Goal: Task Accomplishment & Management: Complete application form

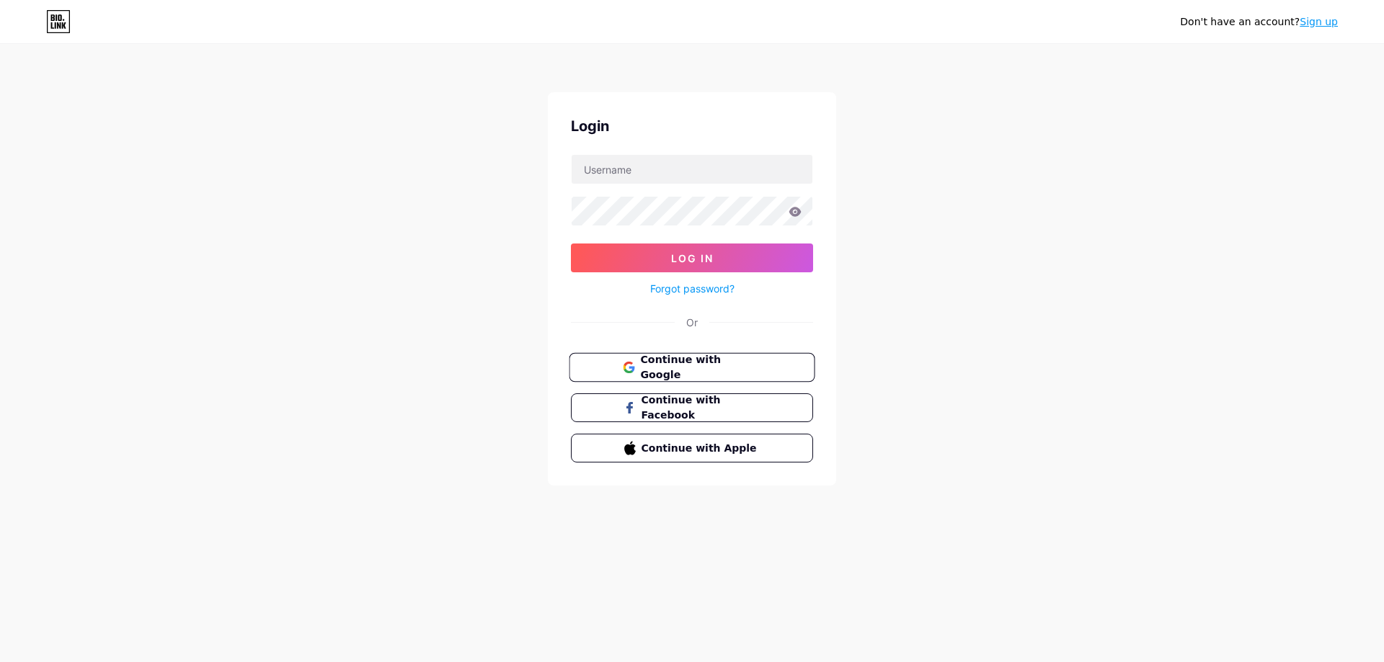
click at [710, 371] on span "Continue with Google" at bounding box center [700, 368] width 120 height 31
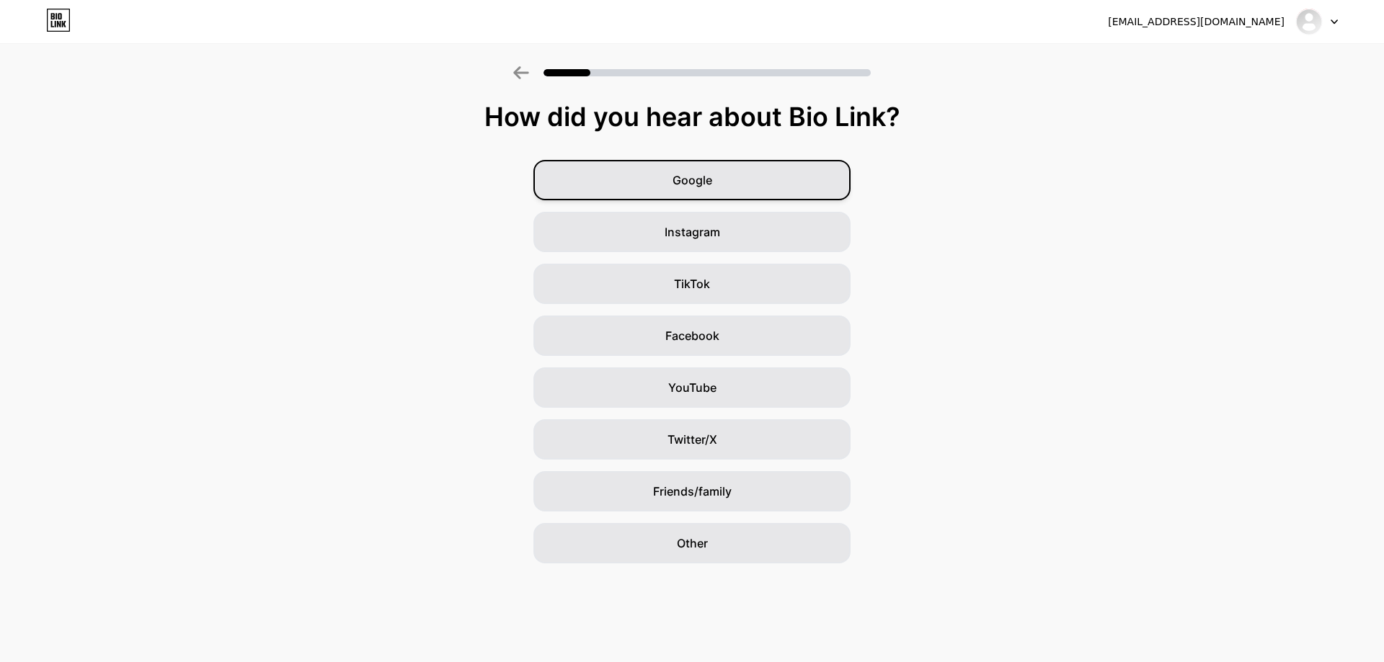
click at [674, 181] on span "Google" at bounding box center [693, 180] width 40 height 17
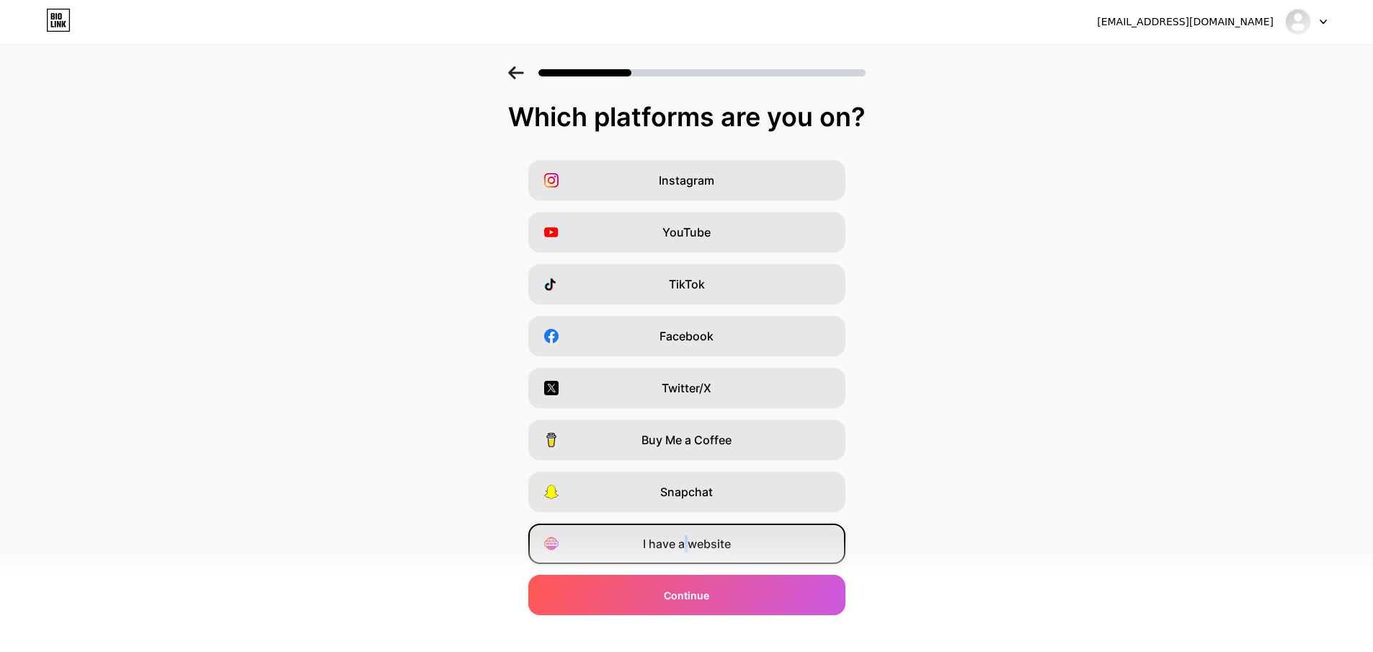
click at [691, 551] on span "I have a website" at bounding box center [687, 543] width 88 height 17
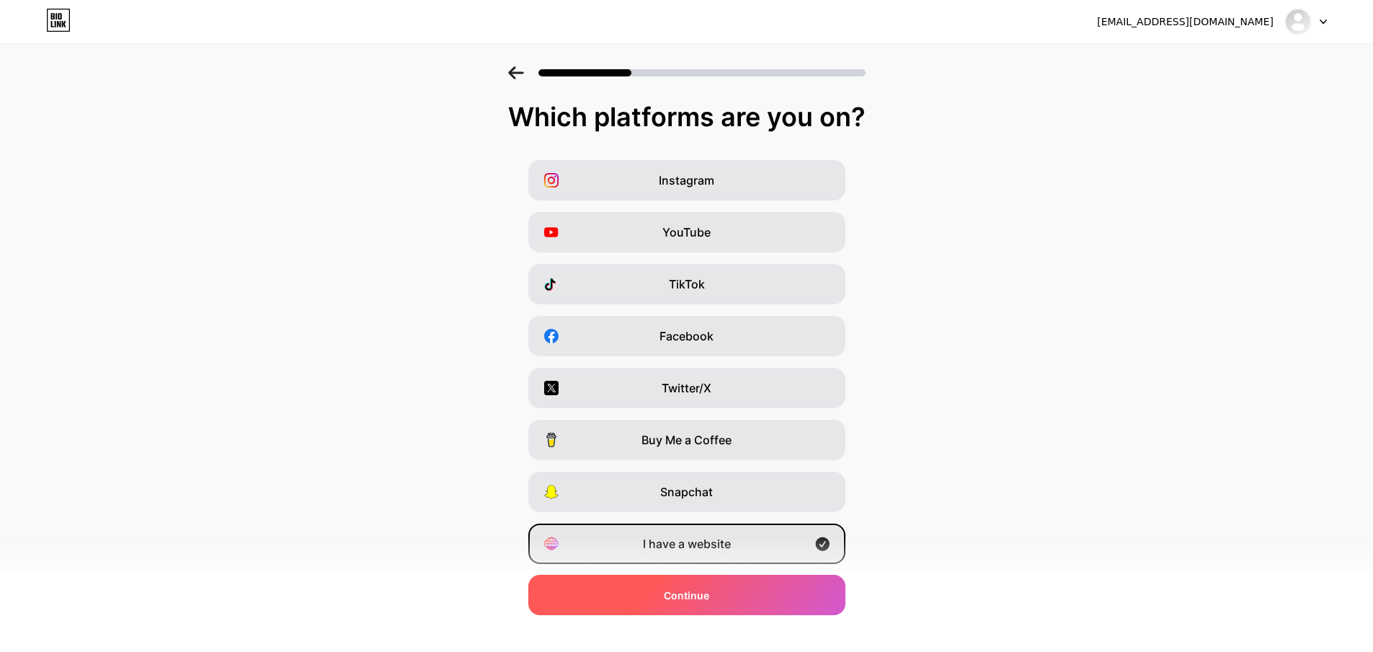
click at [716, 592] on div "Continue" at bounding box center [686, 595] width 317 height 40
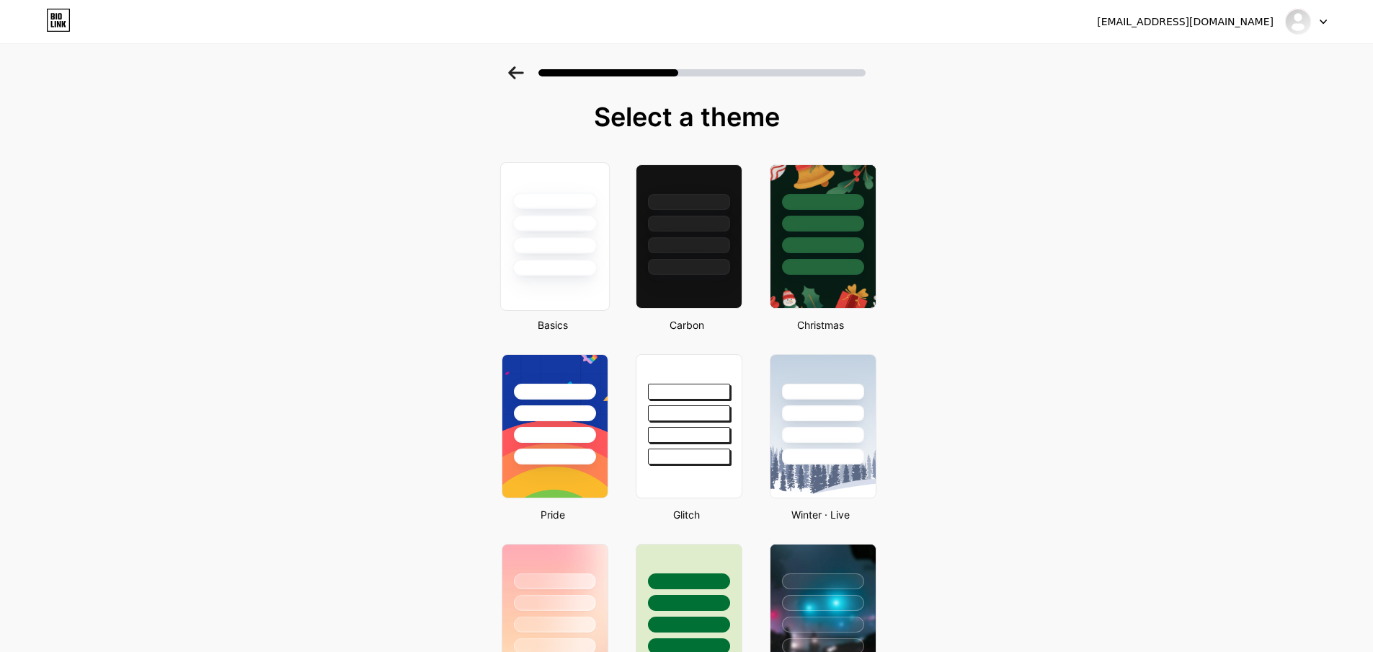
click at [586, 275] on div at bounding box center [555, 268] width 84 height 17
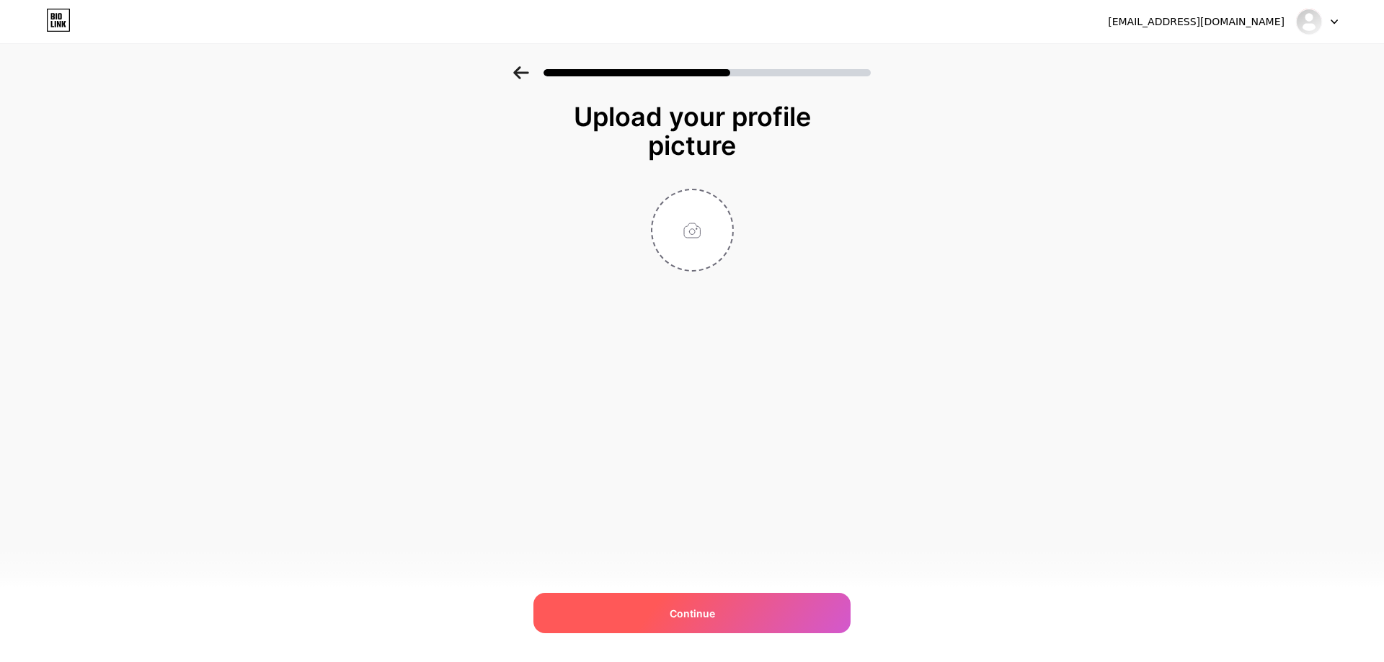
click at [722, 611] on div "Continue" at bounding box center [691, 613] width 317 height 40
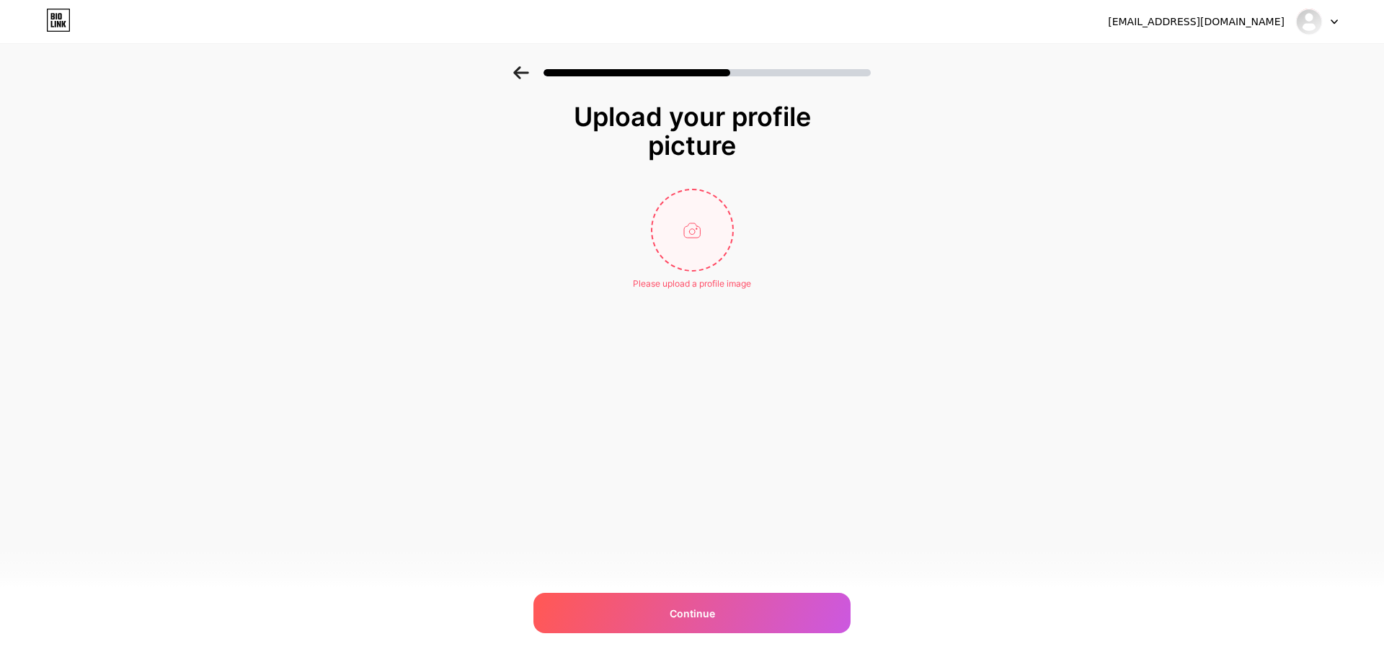
click at [695, 222] on input "file" at bounding box center [692, 230] width 80 height 80
click at [691, 211] on input "file" at bounding box center [692, 230] width 80 height 80
click at [724, 252] on input "file" at bounding box center [692, 230] width 80 height 80
type input "C:\fakepath\wd-meta.jpg"
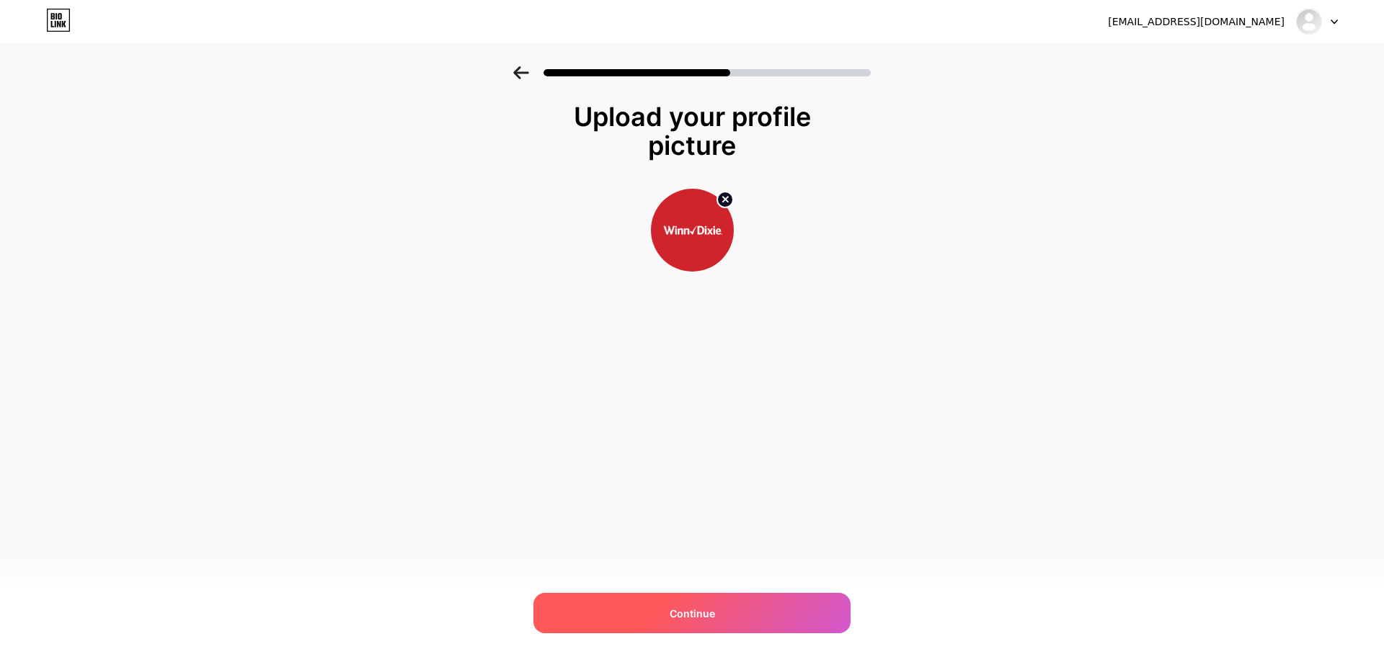
click at [734, 612] on div "Continue" at bounding box center [691, 613] width 317 height 40
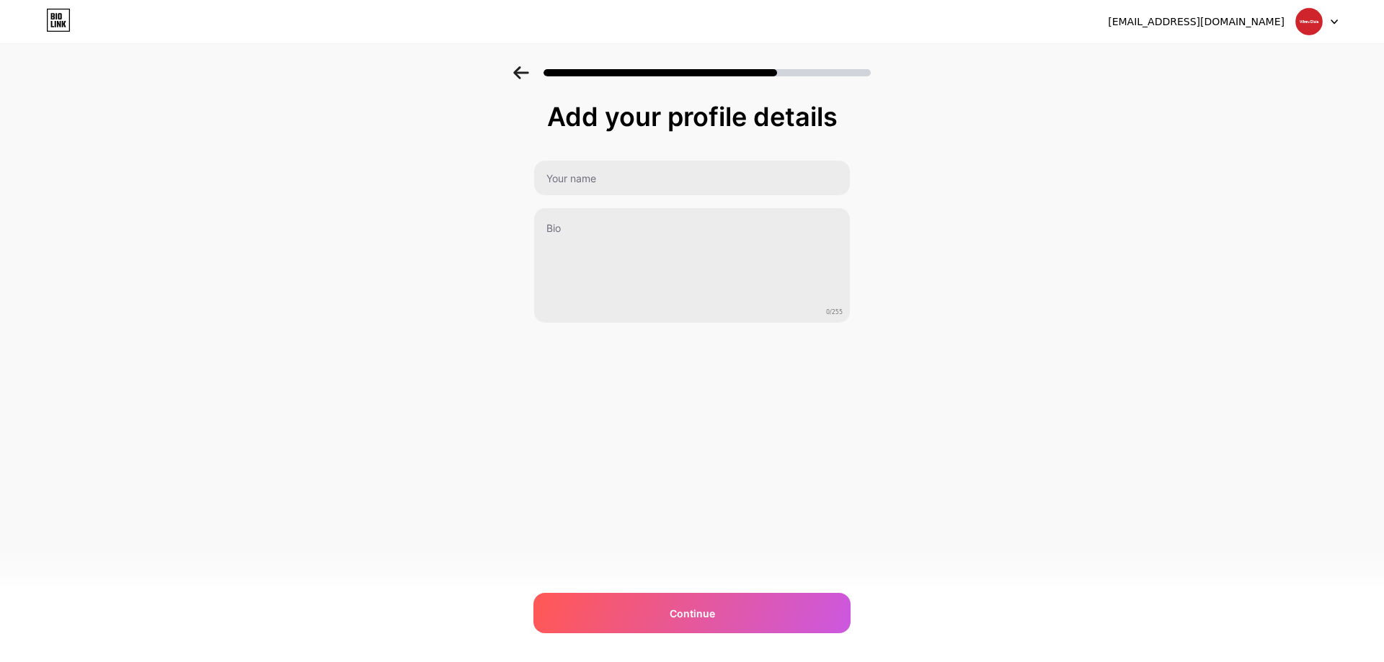
click at [609, 159] on div "Add your profile details 0/255 Continue Error" at bounding box center [691, 212] width 317 height 221
click at [608, 187] on input "text" at bounding box center [692, 178] width 316 height 35
type input "Winn Dixie ad"
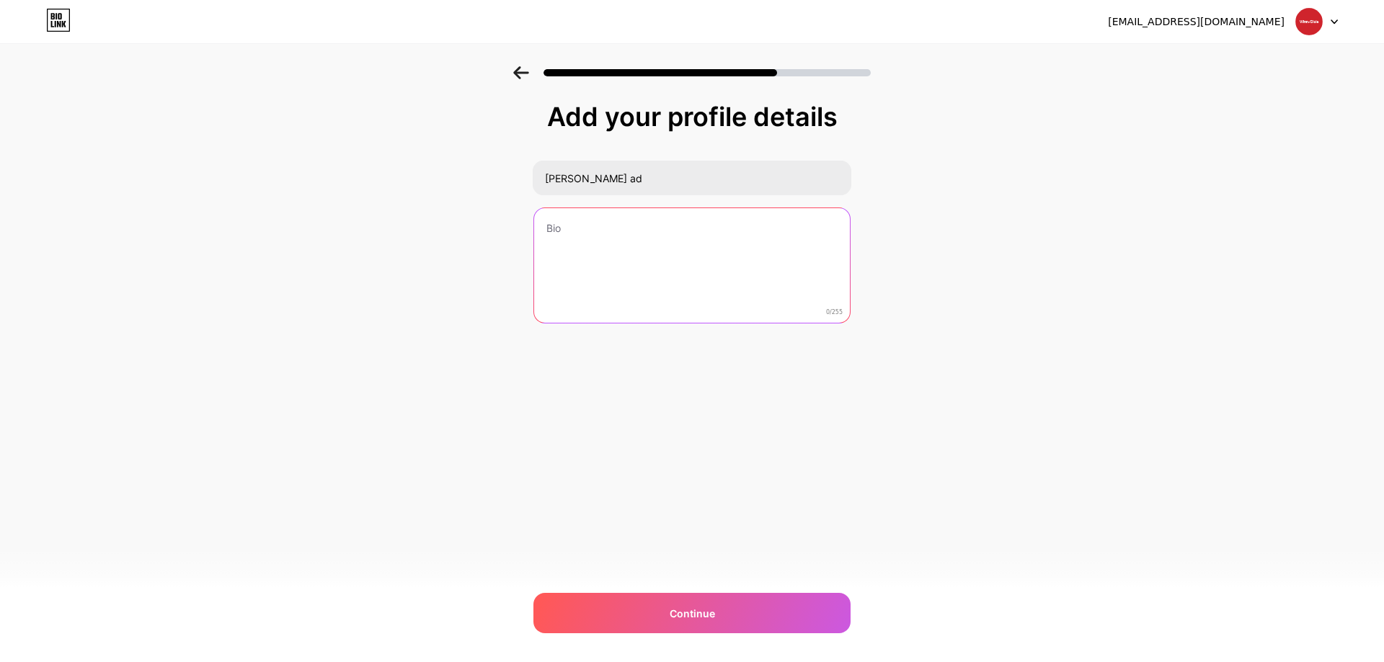
click at [585, 240] on textarea at bounding box center [692, 266] width 316 height 116
paste textarea "Check out the complete ✳️ Winn Dixie Sale Ad for this week and the Winn Dixie A…"
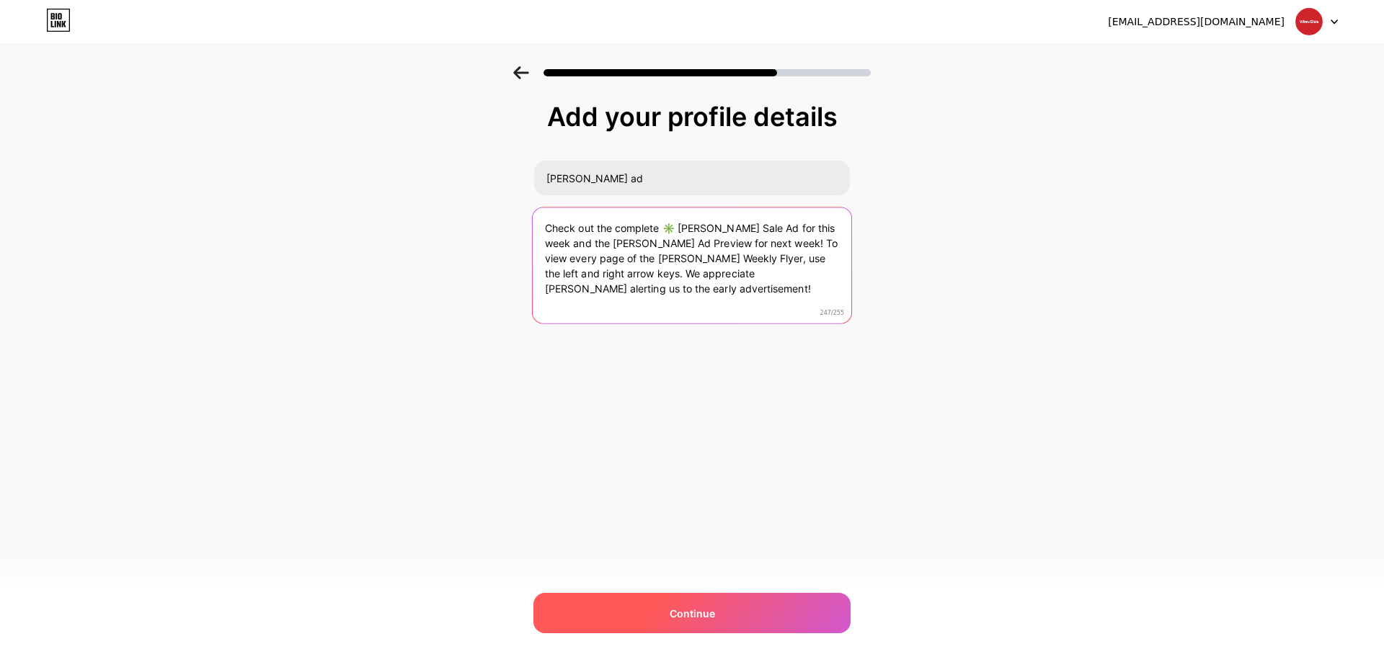
type textarea "Check out the complete ✳️ Winn Dixie Sale Ad for this week and the Winn Dixie A…"
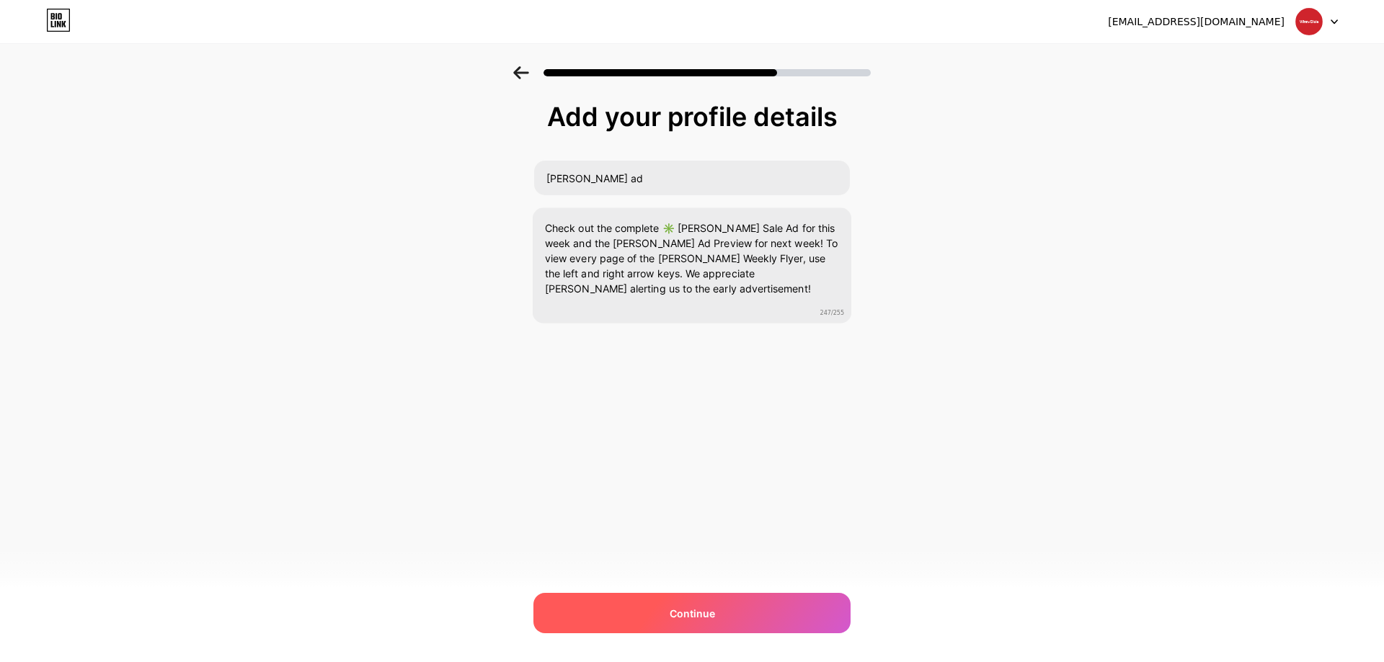
click at [739, 608] on div "Continue" at bounding box center [691, 613] width 317 height 40
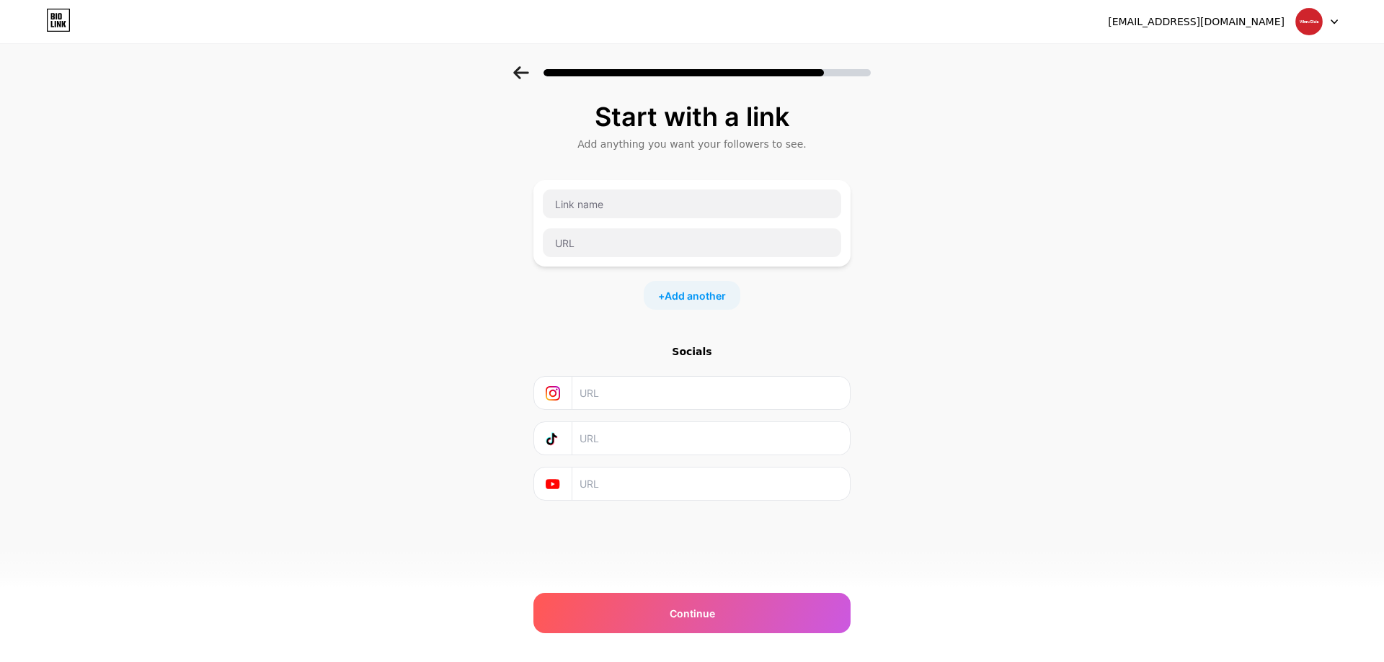
click at [625, 404] on input "text" at bounding box center [711, 393] width 262 height 32
click at [619, 208] on input "text" at bounding box center [692, 204] width 298 height 29
paste input "Winn Dixie Weekly ad"
type input "Winn Dixie Weekly ad"
click at [637, 252] on input "text" at bounding box center [692, 243] width 298 height 29
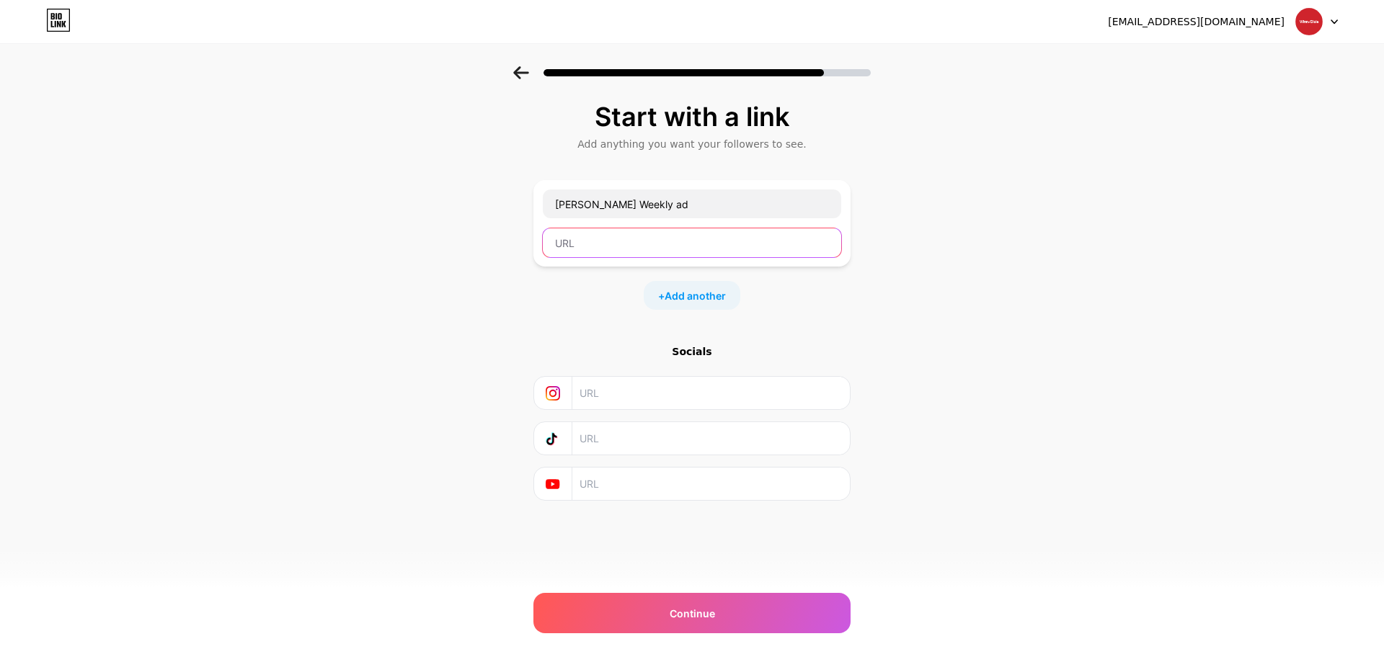
paste input "https://windixieweeklyad.info/"
type input "https://windixieweeklyad.info/"
click at [647, 391] on input "text" at bounding box center [711, 393] width 262 height 32
paste input "https://windixieweeklyad.info/"
type input "https://windixieweeklyad.info/"
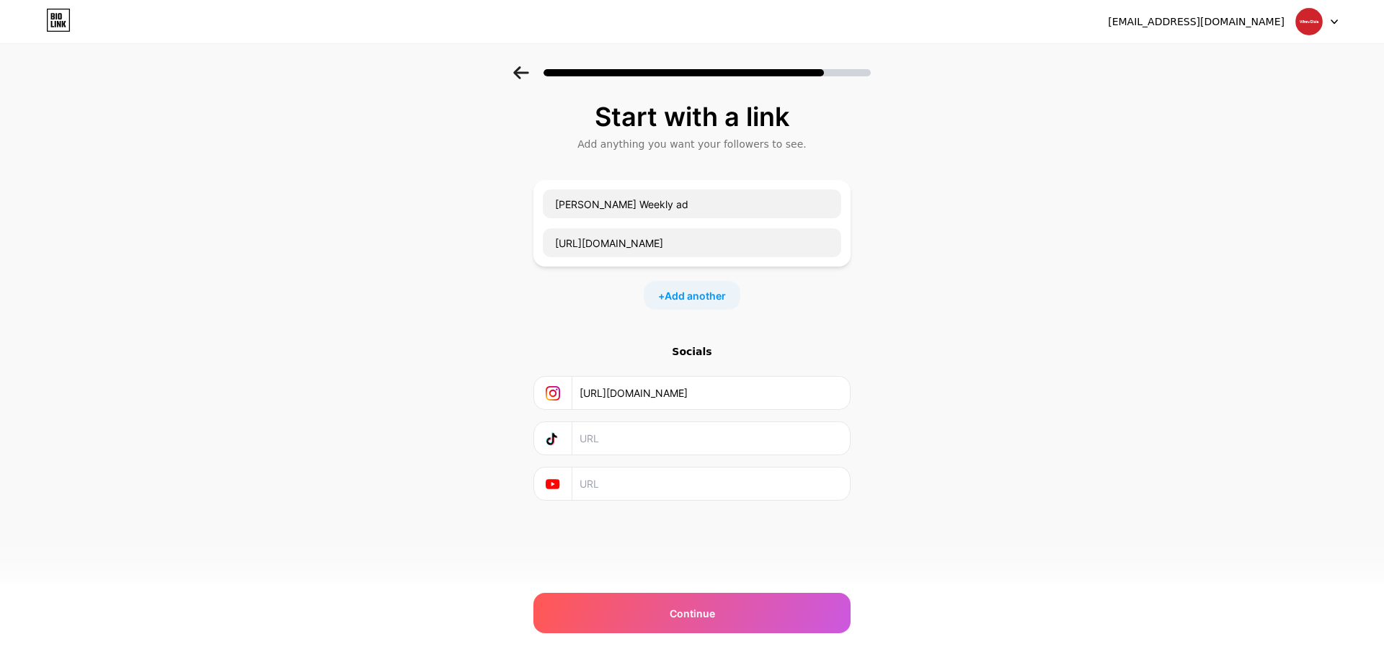
click at [690, 448] on input "text" at bounding box center [711, 438] width 262 height 32
paste input "https://windixieweeklyad.info/"
type input "https://windixieweeklyad.info/"
click at [657, 468] on input "text" at bounding box center [711, 484] width 262 height 32
paste input "https://windixieweeklyad.info/"
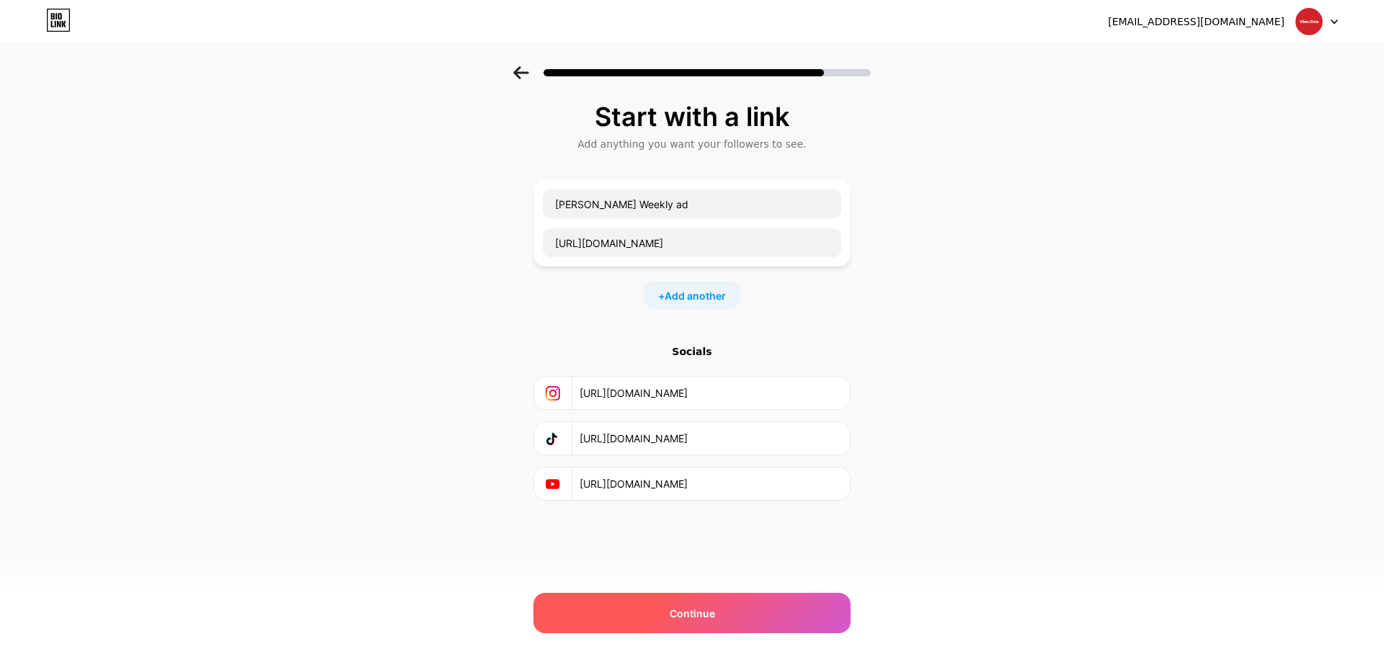
type input "https://windixieweeklyad.info/"
click at [730, 606] on div "Continue" at bounding box center [691, 613] width 317 height 40
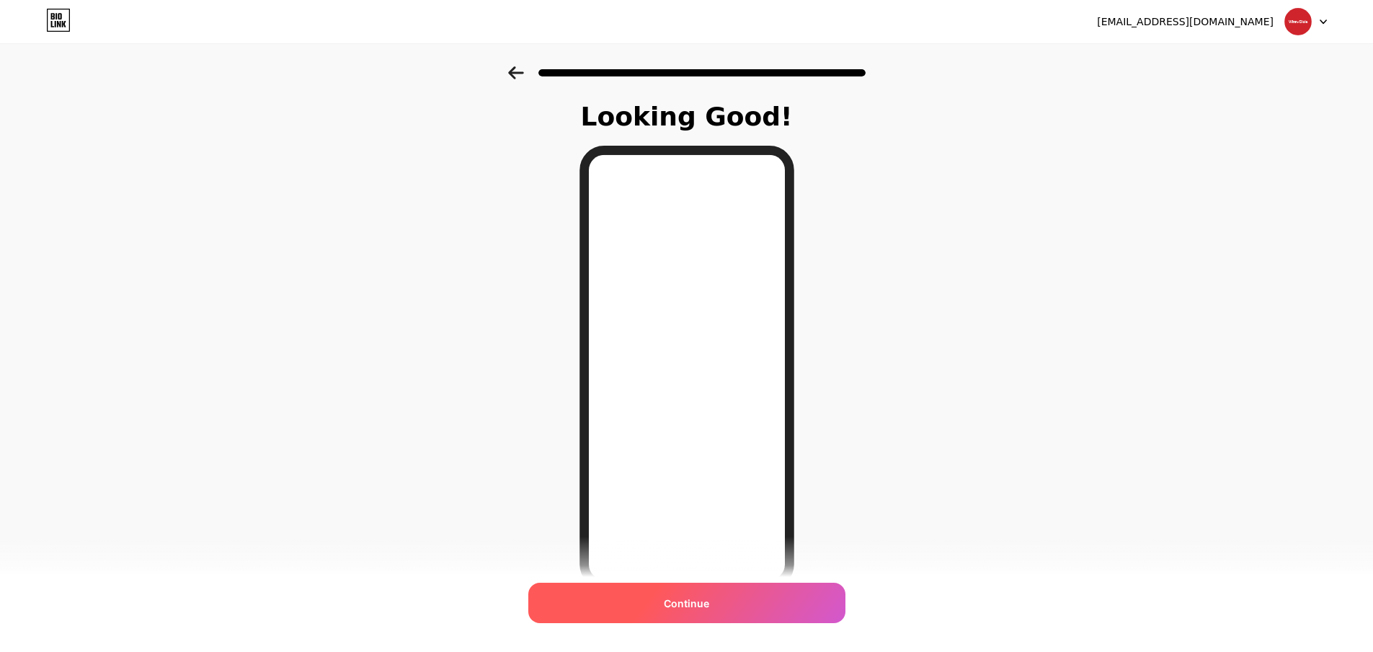
click at [748, 590] on div "Continue" at bounding box center [686, 602] width 317 height 40
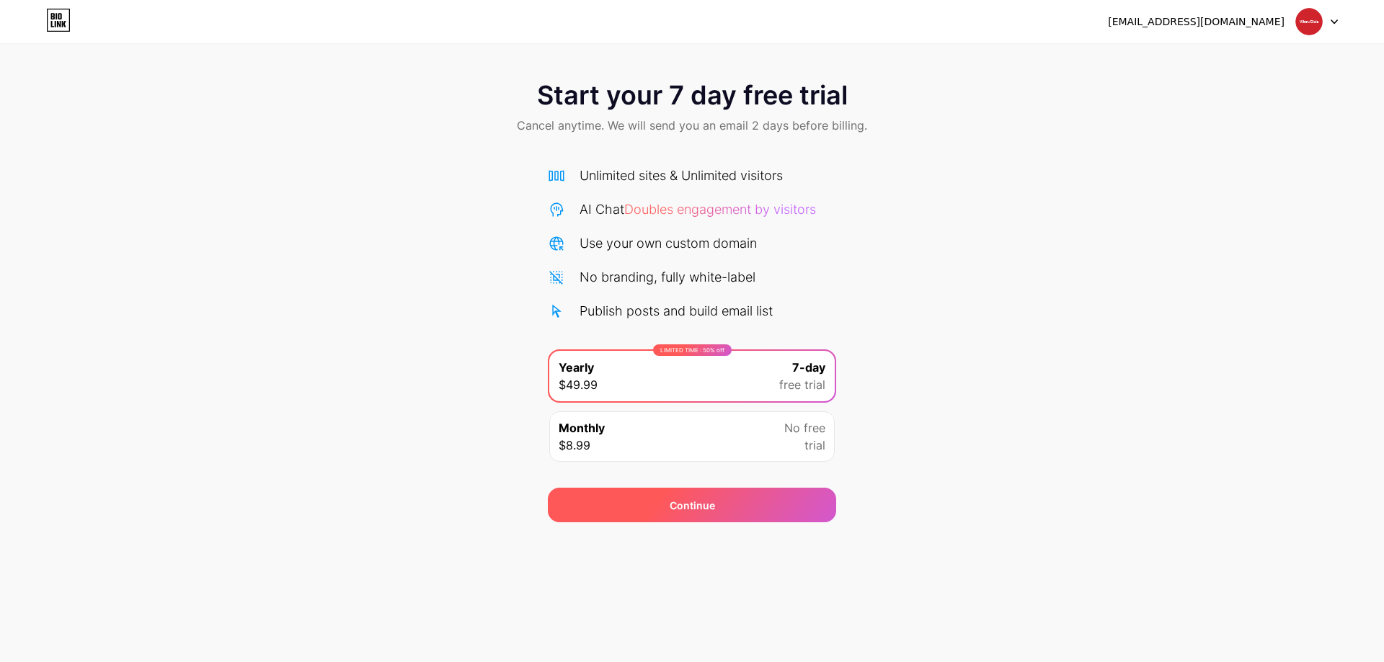
click at [740, 510] on div "Continue" at bounding box center [692, 505] width 288 height 35
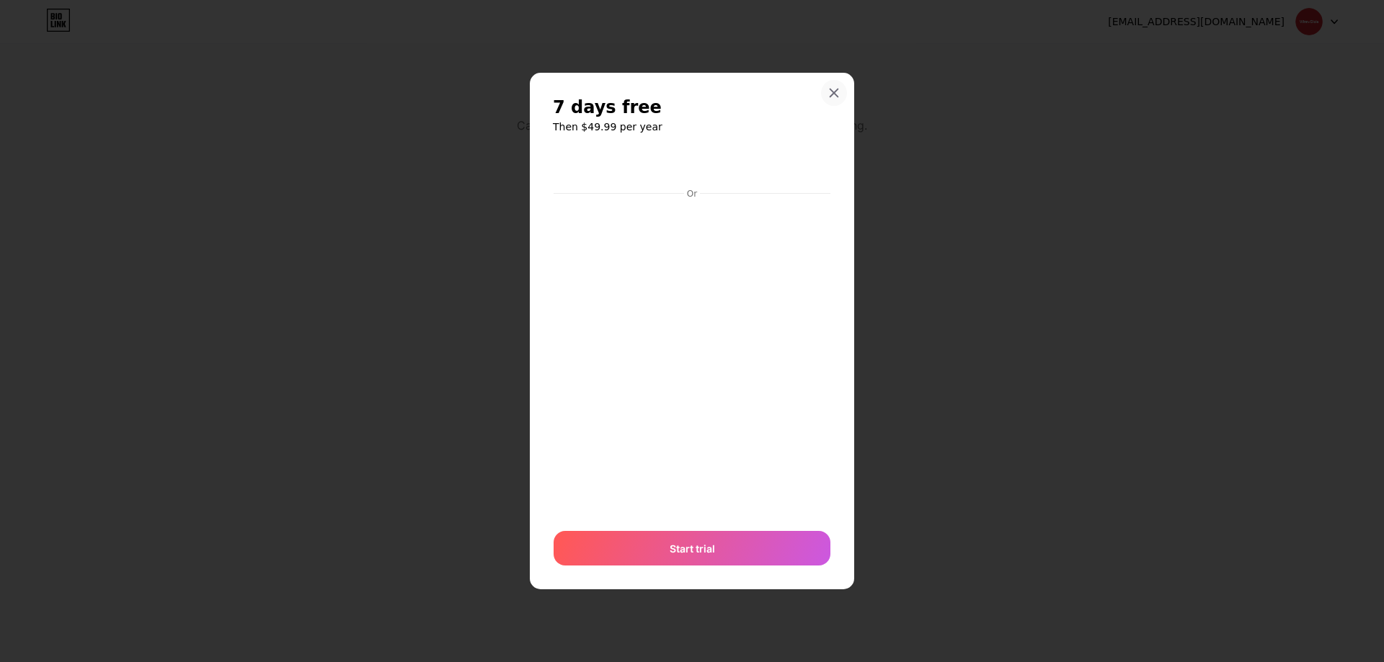
click at [833, 94] on icon at bounding box center [834, 93] width 8 height 8
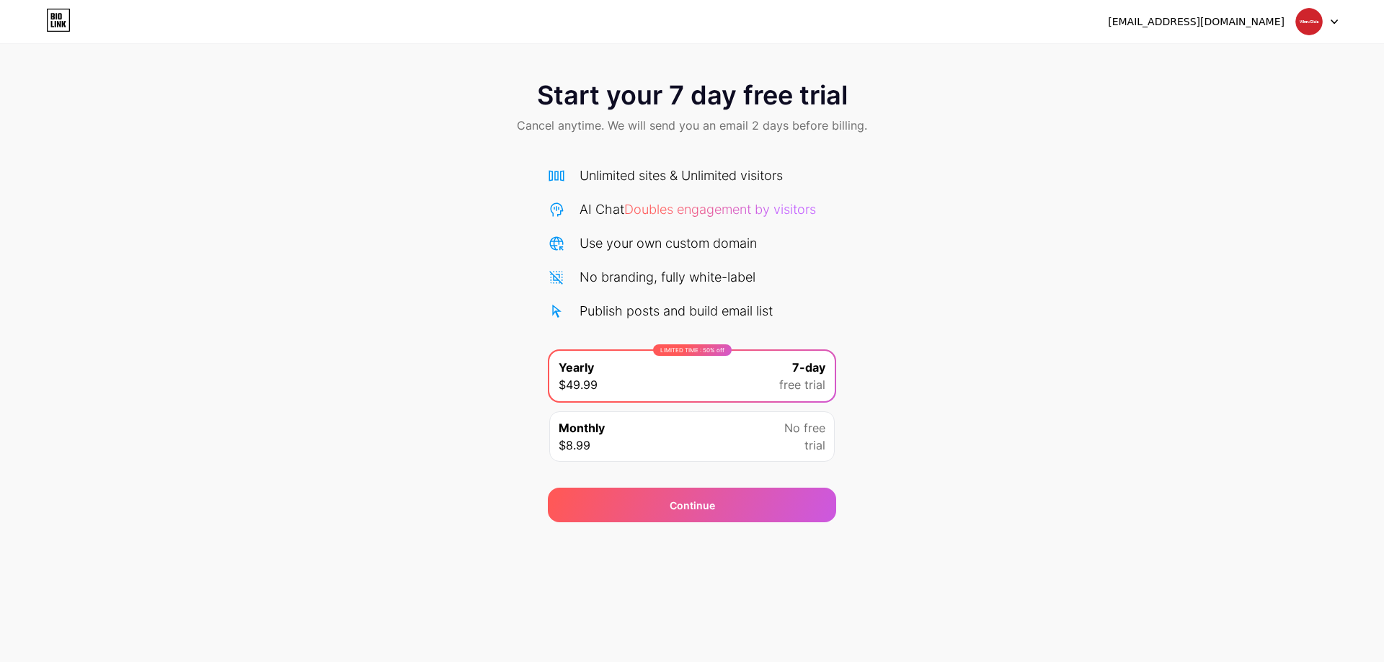
click at [696, 171] on div "Unlimited sites & Unlimited visitors" at bounding box center [681, 175] width 203 height 19
click at [58, 23] on icon at bounding box center [59, 24] width 4 height 6
